Goal: Task Accomplishment & Management: Manage account settings

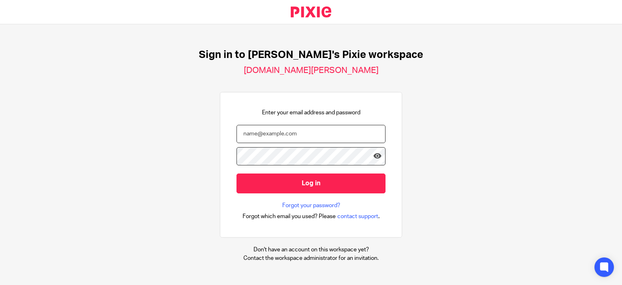
click at [299, 134] on input "email" at bounding box center [311, 134] width 149 height 18
click at [263, 132] on input "email" at bounding box center [311, 134] width 149 height 18
paste input "pankaj@brindleys.org"
type input "pankaj@brindleys.org"
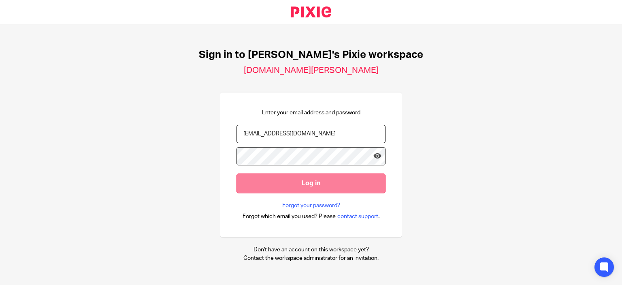
click at [314, 184] on input "Log in" at bounding box center [311, 183] width 149 height 20
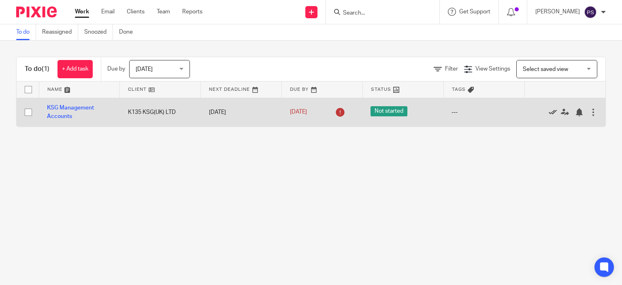
click at [549, 113] on icon at bounding box center [553, 112] width 8 height 8
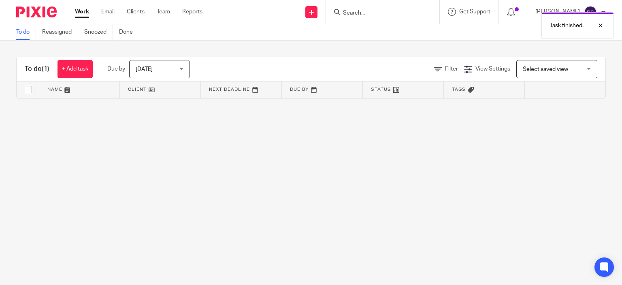
click at [34, 16] on img at bounding box center [36, 11] width 41 height 11
